Goal: Go to known website: Access a specific website the user already knows

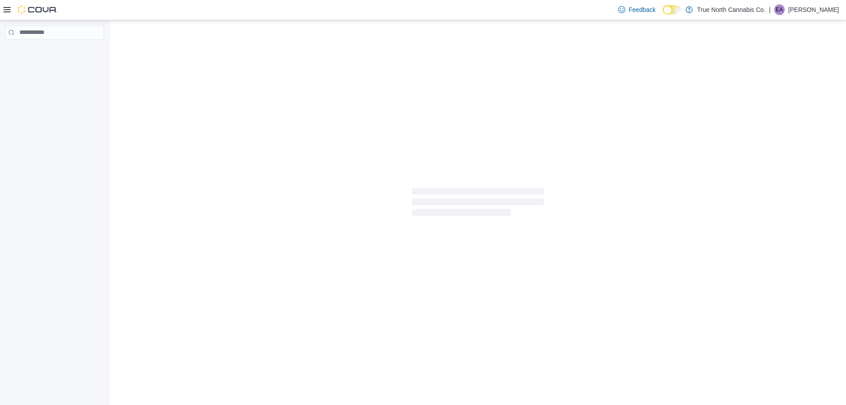
click at [820, 7] on p "Erin Anderson" at bounding box center [814, 9] width 51 height 11
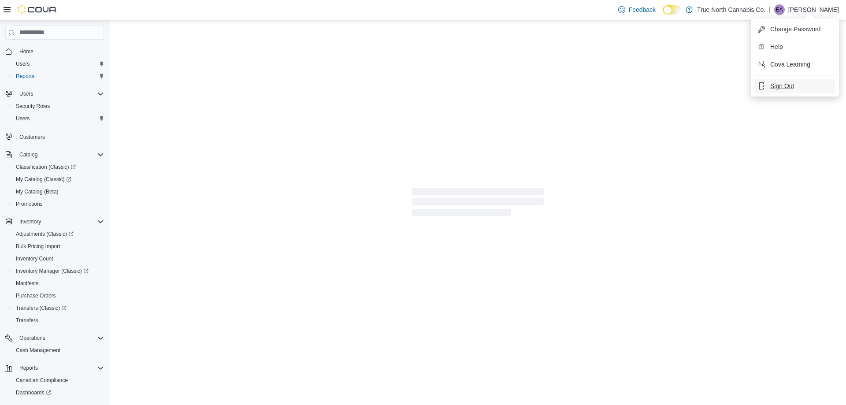
click at [793, 90] on span "Sign Out" at bounding box center [783, 86] width 24 height 9
